Goal: Transaction & Acquisition: Purchase product/service

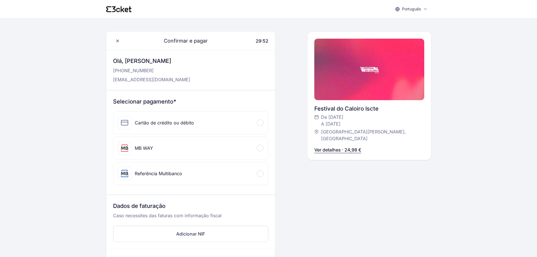
click at [166, 142] on div "MB WAY" at bounding box center [190, 148] width 155 height 23
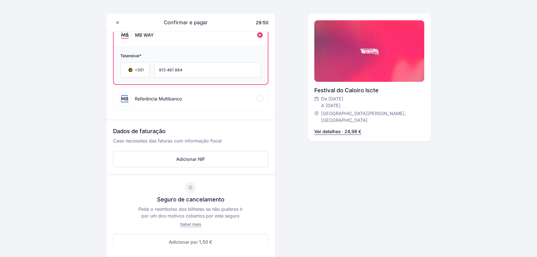
scroll to position [141, 0]
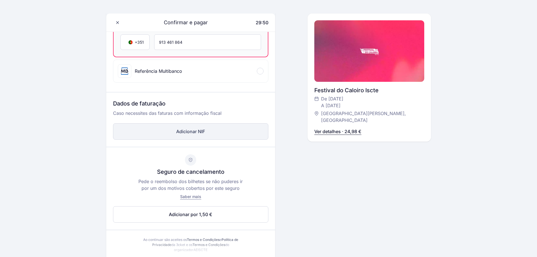
click at [179, 135] on button "Adicionar NIF" at bounding box center [190, 131] width 155 height 16
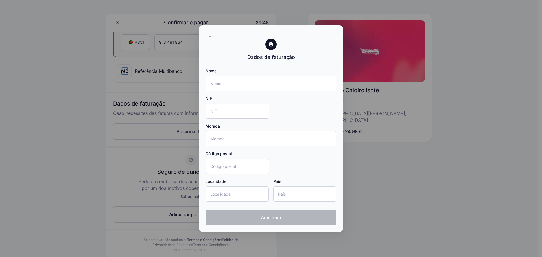
click at [54, 106] on div at bounding box center [271, 128] width 542 height 257
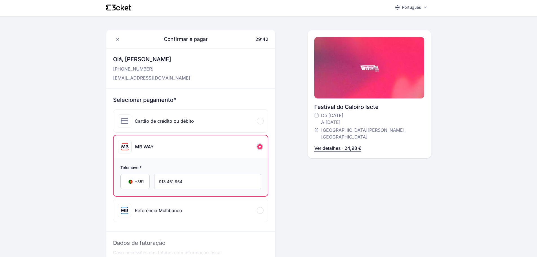
scroll to position [0, 0]
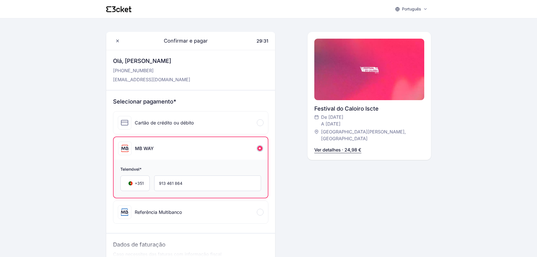
click at [287, 47] on div "Confirmar e pagar 29:31 Olá, [PERSON_NAME] [PHONE_NUMBER] [EMAIL_ADDRESS][DOMAI…" at bounding box center [268, 216] width 325 height 368
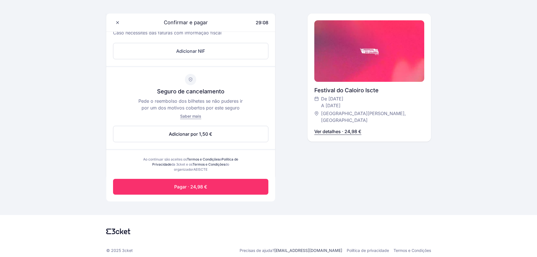
scroll to position [225, 0]
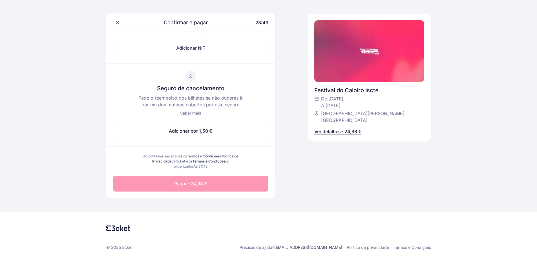
click at [247, 182] on button "Pagar · 24,98 €" at bounding box center [190, 184] width 155 height 16
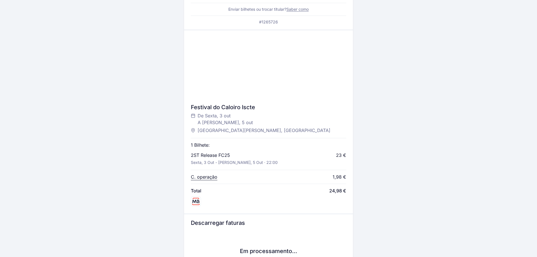
scroll to position [141, 0]
